Goal: Navigation & Orientation: Find specific page/section

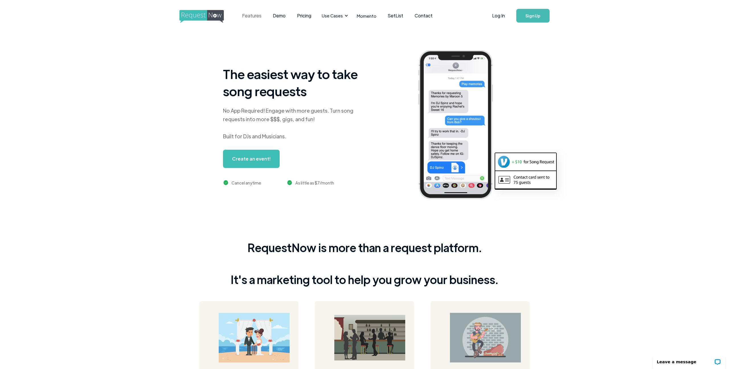
click at [258, 17] on link "Features" at bounding box center [251, 16] width 31 height 18
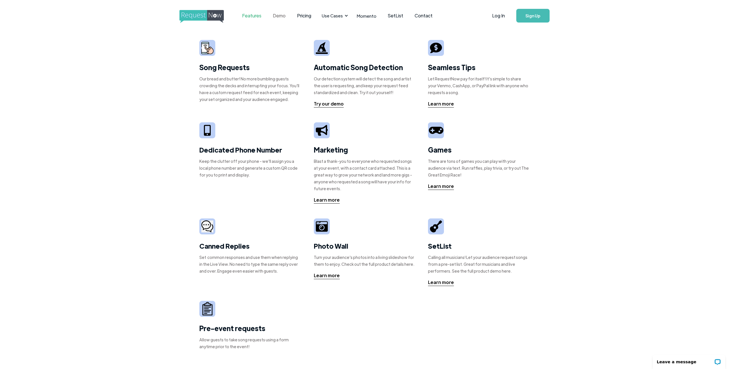
click at [275, 17] on link "Demo" at bounding box center [279, 16] width 24 height 18
